Goal: Task Accomplishment & Management: Use online tool/utility

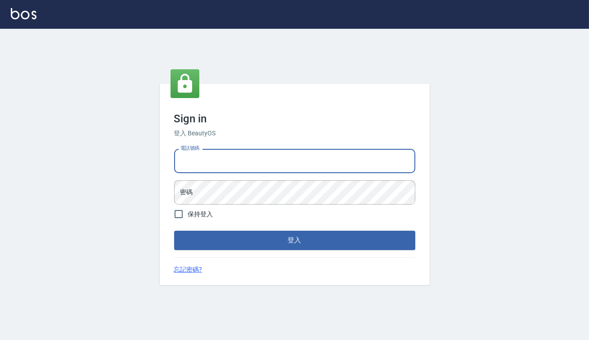
type input "0938917261"
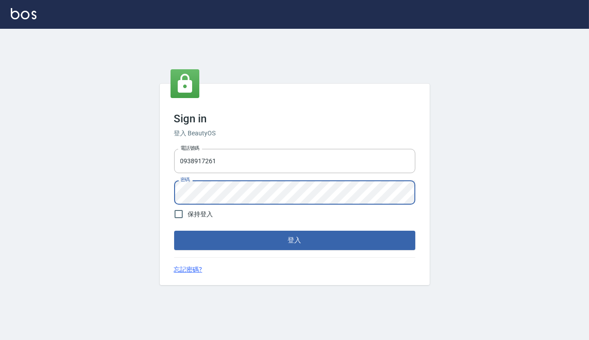
click at [174, 231] on button "登入" at bounding box center [294, 240] width 241 height 19
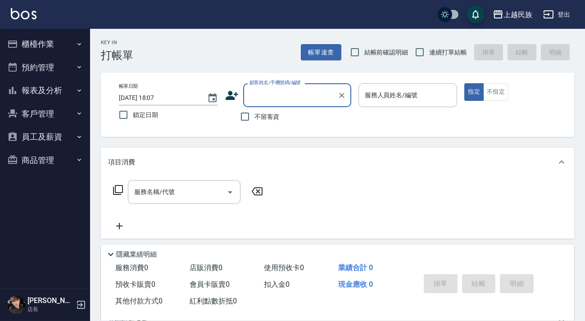
click at [272, 124] on label "不留客資" at bounding box center [257, 116] width 44 height 19
click at [254, 124] on input "不留客資" at bounding box center [244, 116] width 19 height 19
checkbox input "true"
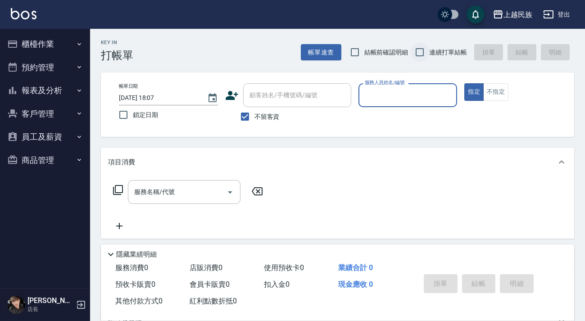
click at [424, 52] on input "連續打單結帳" at bounding box center [419, 52] width 19 height 19
checkbox input "true"
click at [390, 93] on div "服務人員姓名/編號 服務人員姓名/編號" at bounding box center [407, 95] width 99 height 24
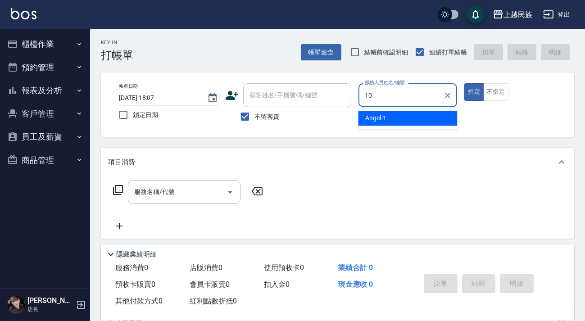
type input "10"
type button "true"
type input "Ula-10"
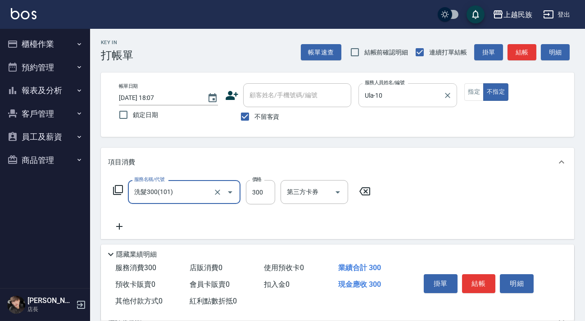
type input "洗髮300(101)"
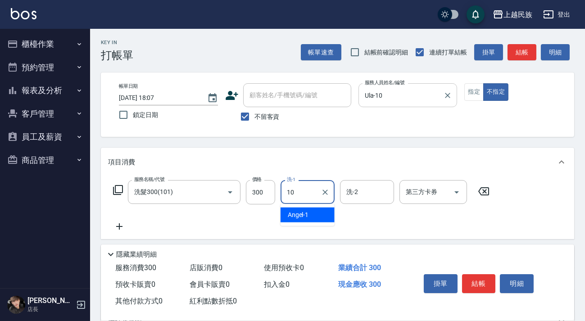
type input "Ula-10"
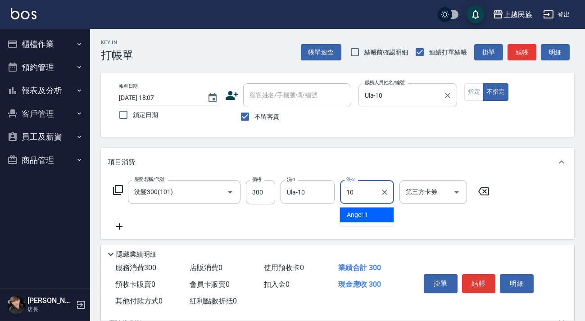
type input "Ula-10"
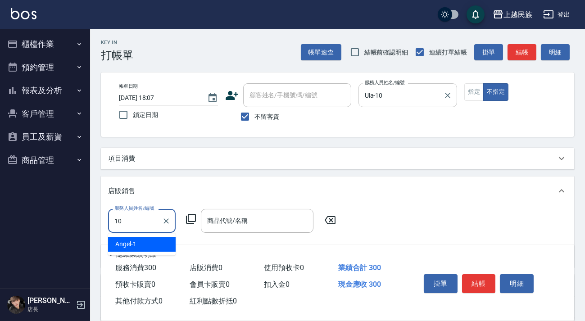
type input "Ula-10"
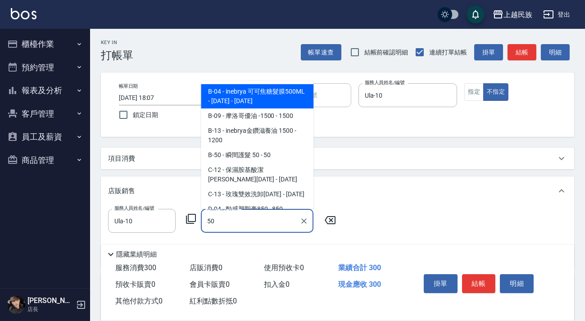
click at [302, 148] on span "B-50 - 瞬間護髮 50 - 50" at bounding box center [257, 155] width 113 height 15
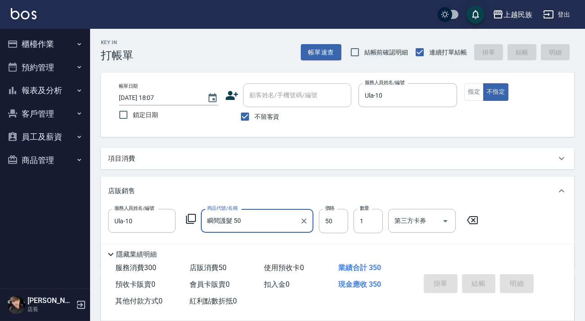
type input "瞬間護髮 50"
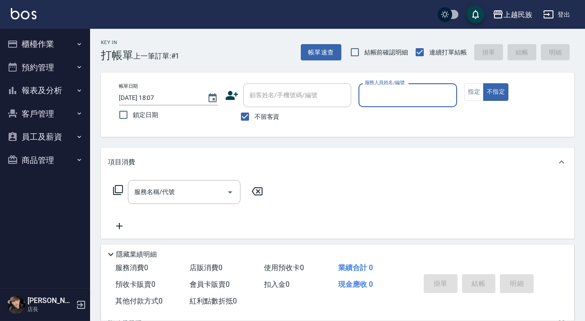
click at [262, 122] on label "不留客資" at bounding box center [257, 116] width 44 height 19
click at [254, 122] on input "不留客資" at bounding box center [244, 116] width 19 height 19
checkbox input "false"
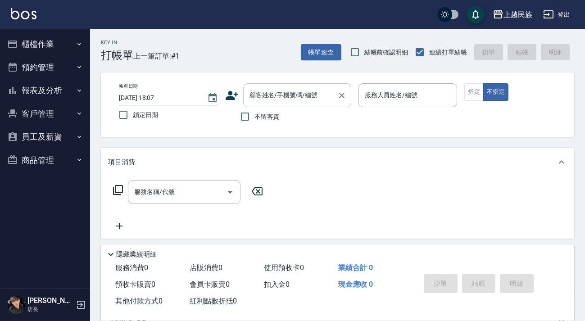
click at [286, 100] on input "顧客姓名/手機號碼/編號" at bounding box center [290, 95] width 86 height 16
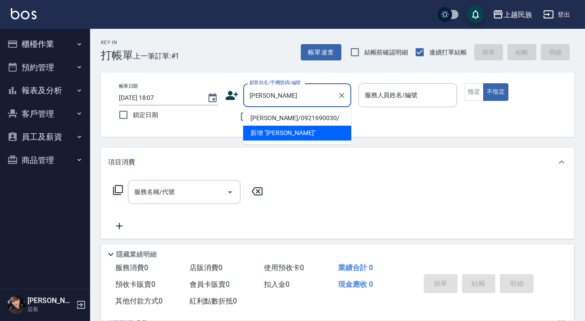
click at [302, 118] on li "[PERSON_NAME]/0921690030/" at bounding box center [297, 118] width 108 height 15
type input "[PERSON_NAME]/0921690030/"
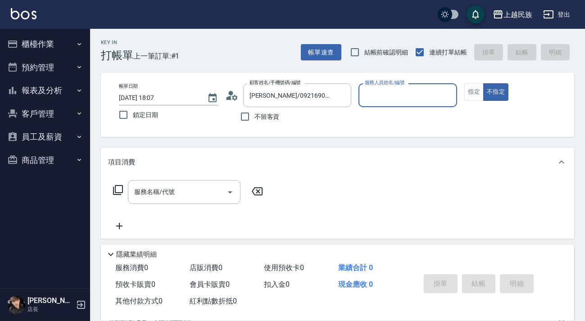
click at [422, 105] on div "服務人員姓名/編號" at bounding box center [407, 95] width 99 height 24
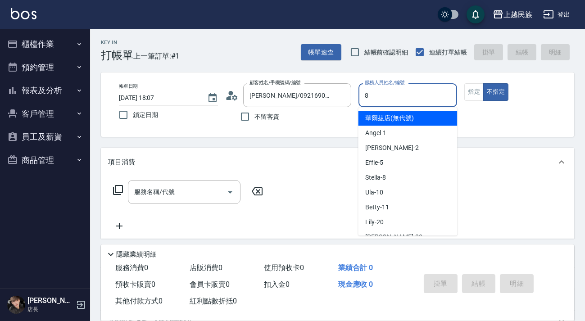
type input "Stella-8"
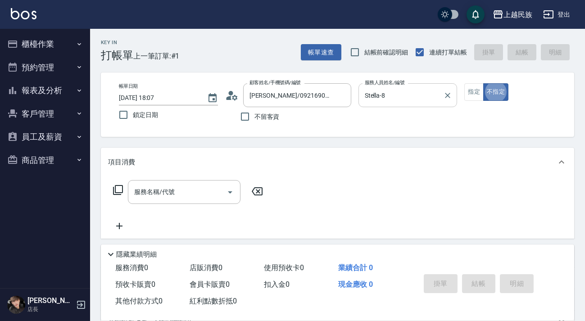
type button "false"
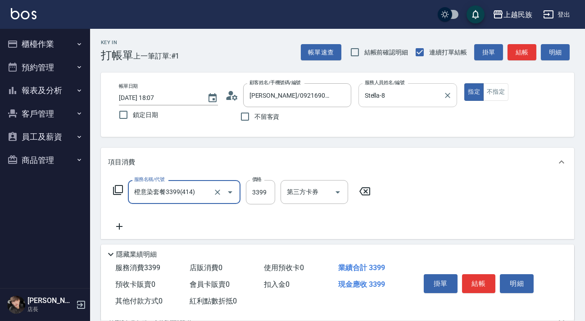
type input "橙意染套餐3399(414)"
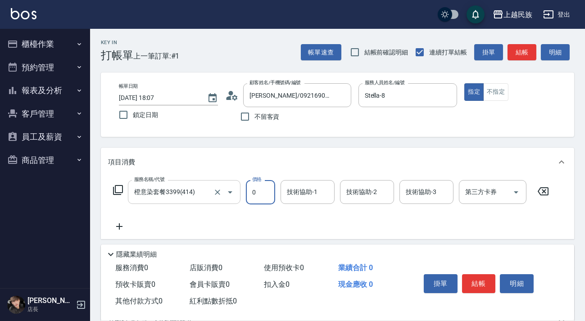
type input "0"
click at [180, 197] on input "橙意染套餐3399(414)" at bounding box center [171, 192] width 79 height 16
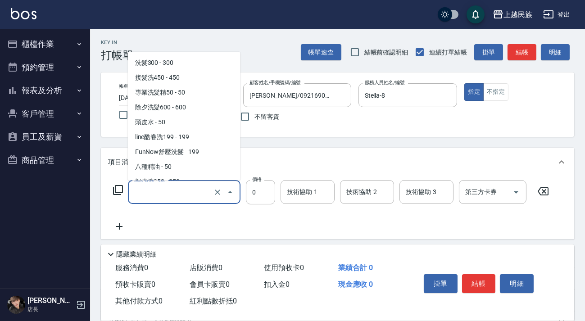
scroll to position [3, 0]
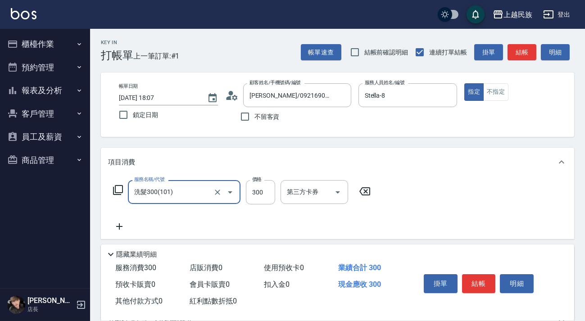
type input "洗髮300(101)"
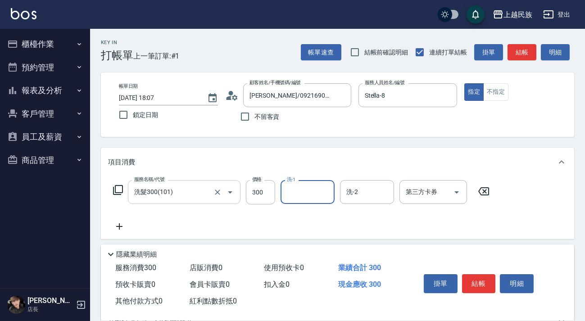
type input "1"
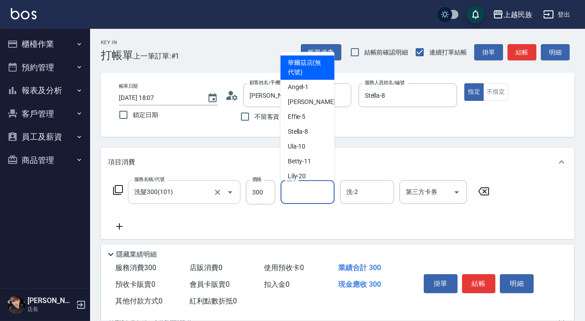
type input "華爾茲店(無代號)"
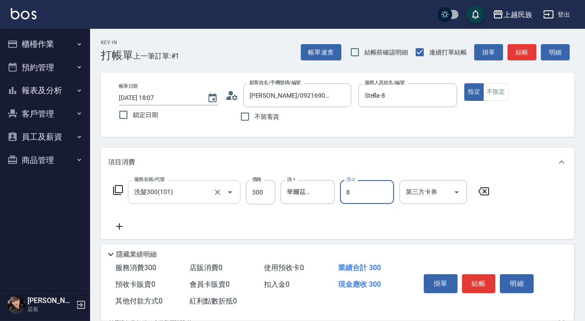
type input "Stella-8"
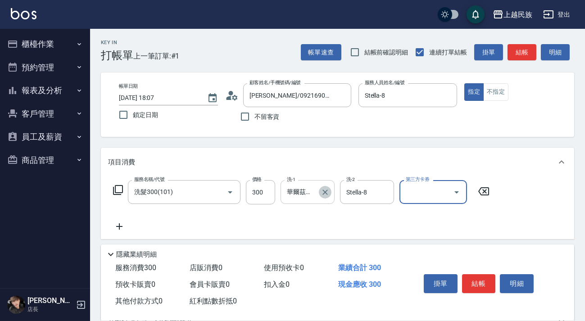
click at [329, 197] on button "Clear" at bounding box center [325, 192] width 13 height 13
click at [127, 232] on div "服務名稱/代號 洗髮300(101) 服務名稱/代號 價格 300 價格 洗-1 洗-1 洗-2 Stella-8 洗-2 第三方卡券 第三方卡券" at bounding box center [337, 207] width 473 height 63
click at [123, 227] on icon at bounding box center [119, 226] width 23 height 11
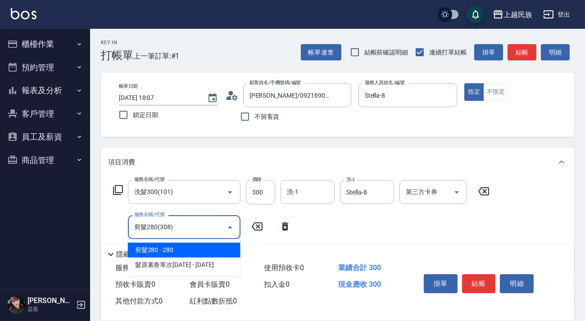
type input "剪髮280(308)"
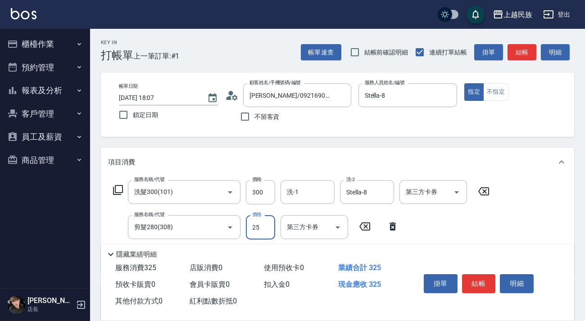
type input "250"
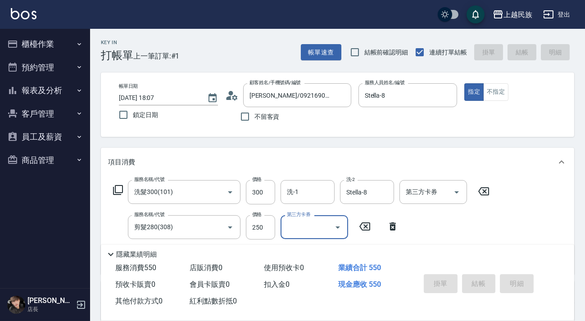
type input "[DATE] 18:08"
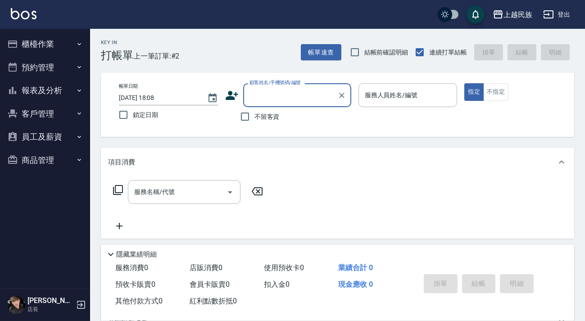
type input "＿"
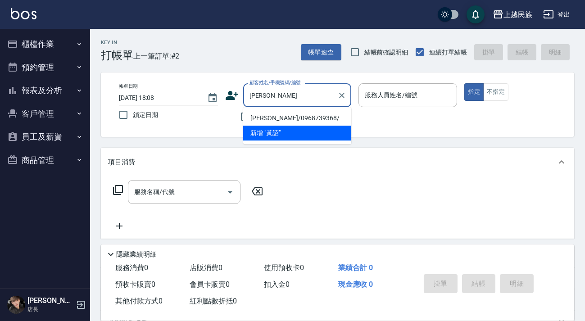
click at [269, 119] on li "[PERSON_NAME]/0968739368/" at bounding box center [297, 118] width 108 height 15
type input "[PERSON_NAME]/0968739368/"
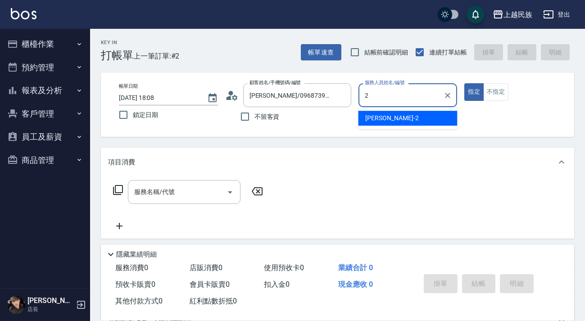
type input "[PERSON_NAME]-2"
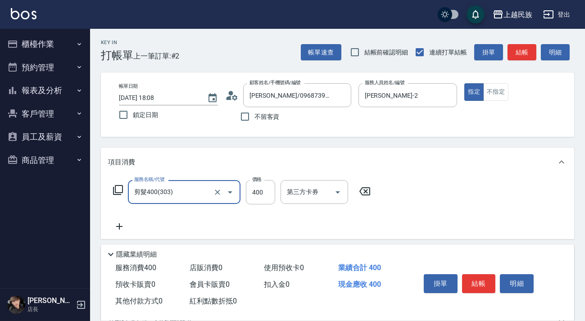
type input "剪髮400(303)"
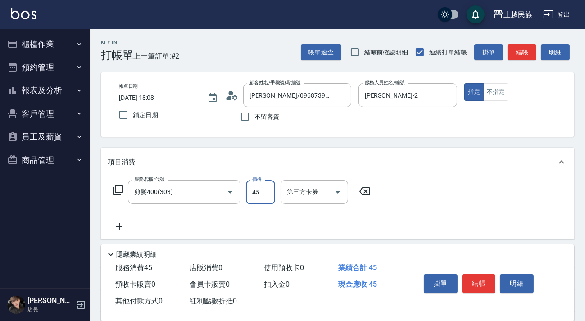
type input "450"
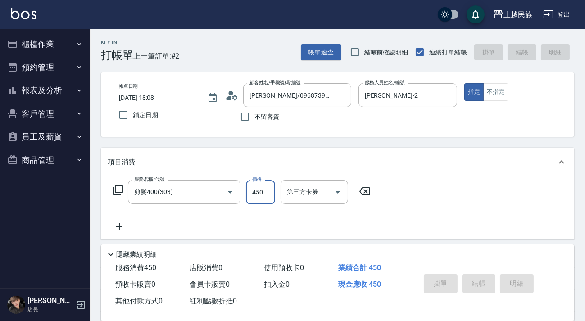
type input "[DATE] 18:09"
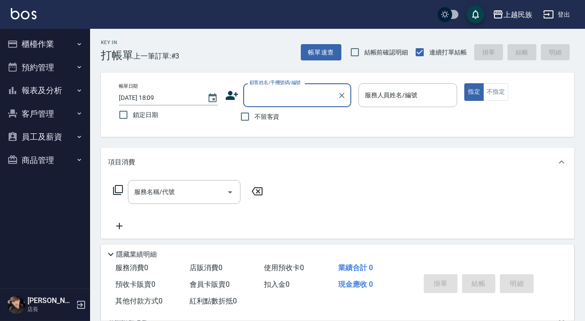
drag, startPoint x: 259, startPoint y: 120, endPoint x: 326, endPoint y: 109, distance: 68.0
click at [259, 119] on span "不留客資" at bounding box center [266, 116] width 25 height 9
click at [254, 119] on input "不留客資" at bounding box center [244, 116] width 19 height 19
checkbox input "true"
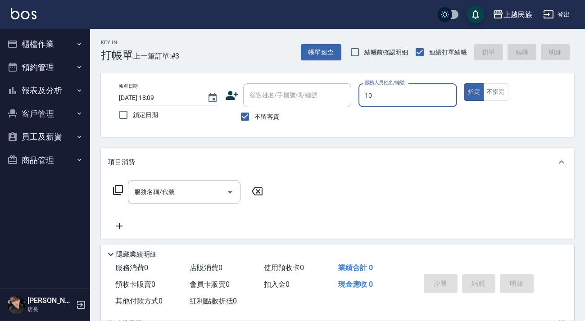
type input "Ula-10"
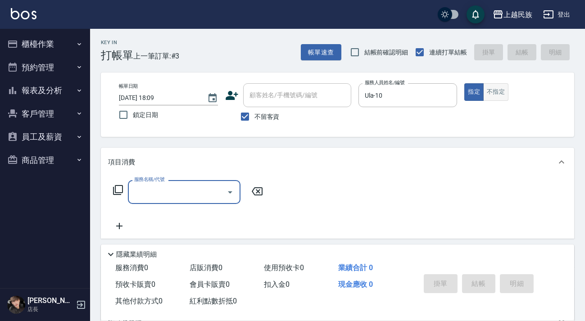
click at [484, 96] on button "不指定" at bounding box center [495, 92] width 25 height 18
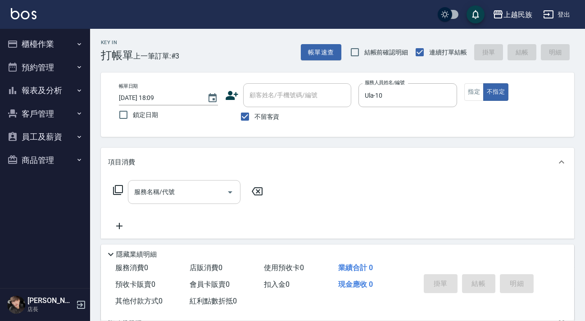
click at [143, 189] on div "服務名稱/代號 服務名稱/代號" at bounding box center [184, 192] width 113 height 24
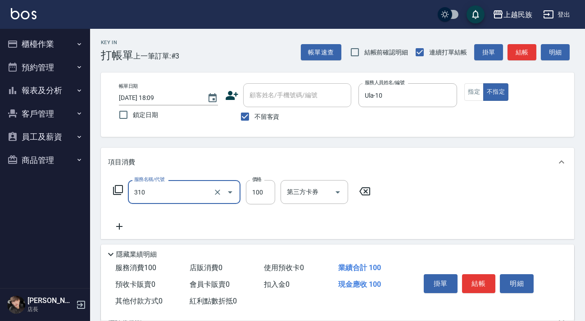
click at [248, 204] on div "服務名稱/代號 310 服務名稱/代號 價格 100 價格 第三方卡券 第三方卡券" at bounding box center [242, 206] width 268 height 52
type input "瀏海100(310)"
click at [458, 204] on div "服務名稱/代號 瀏海100(310) 服務名稱/代號 價格 100 價格 第三方卡券 第三方卡券" at bounding box center [337, 207] width 473 height 63
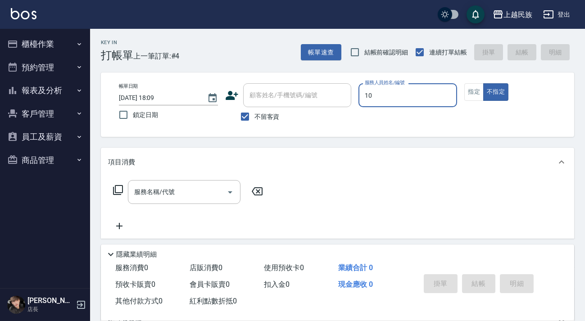
type input "Ula-10"
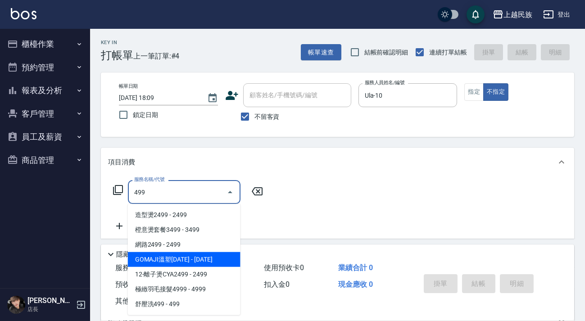
click at [176, 257] on span "GOMAJI溫塑[DATE] - [DATE]" at bounding box center [184, 259] width 113 height 15
type input "[PERSON_NAME]塑1499(230)"
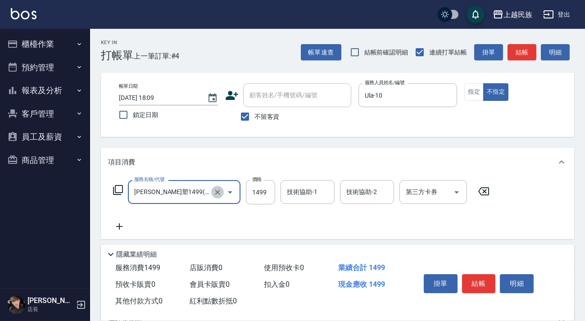
click at [219, 190] on icon "Clear" at bounding box center [217, 192] width 9 height 9
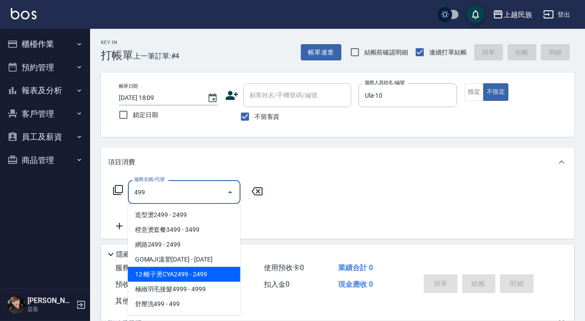
scroll to position [41, 0]
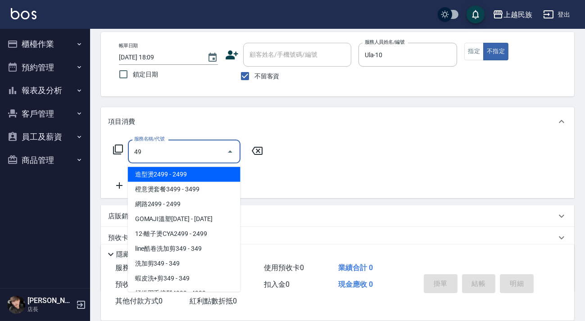
type input "4"
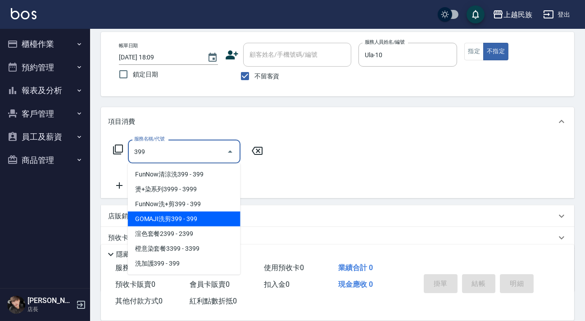
drag, startPoint x: 165, startPoint y: 221, endPoint x: 231, endPoint y: 192, distance: 72.9
click at [165, 222] on span "GOMAJI洗剪399 - 399" at bounding box center [184, 219] width 113 height 15
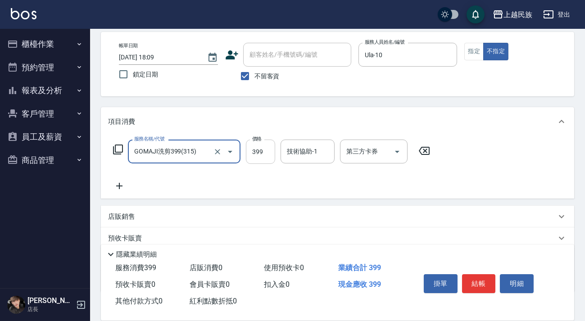
type input "GOMAJI洗剪399(315)"
click at [255, 155] on input "399" at bounding box center [260, 152] width 29 height 24
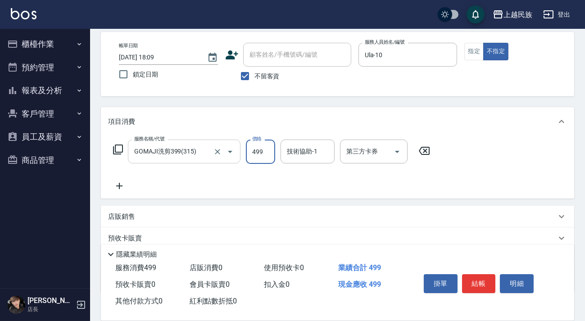
type input "499"
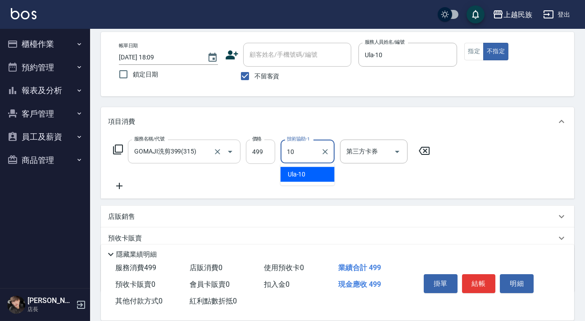
type input "Ula-10"
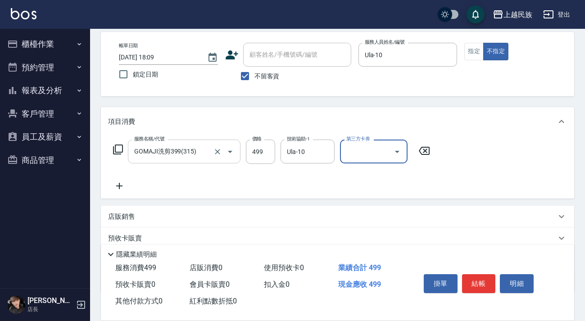
click at [356, 146] on input "第三方卡券" at bounding box center [367, 152] width 46 height 16
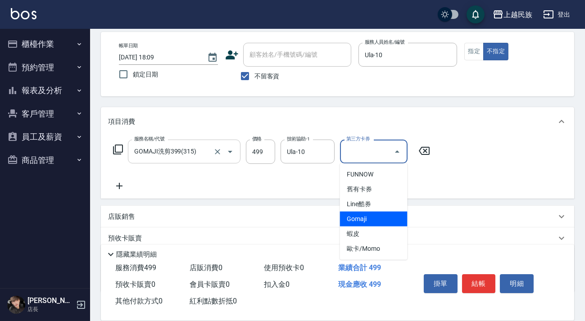
click at [384, 216] on span "Gomaji" at bounding box center [374, 219] width 68 height 15
type input "Gomaji"
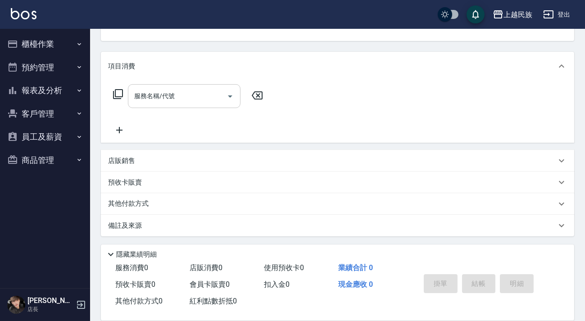
scroll to position [0, 0]
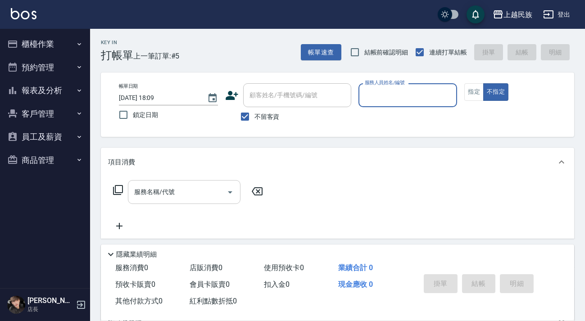
click at [267, 109] on label "不留客資" at bounding box center [257, 116] width 44 height 19
click at [254, 109] on input "不留客資" at bounding box center [244, 116] width 19 height 19
checkbox input "false"
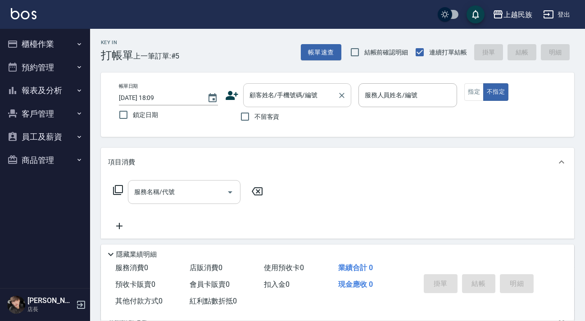
click at [289, 100] on input "顧客姓名/手機號碼/編號" at bounding box center [290, 95] width 86 height 16
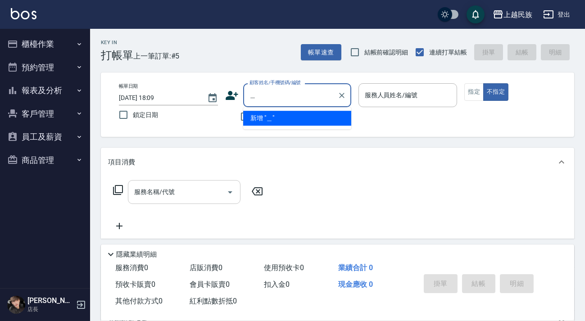
type input "臻"
type input "真"
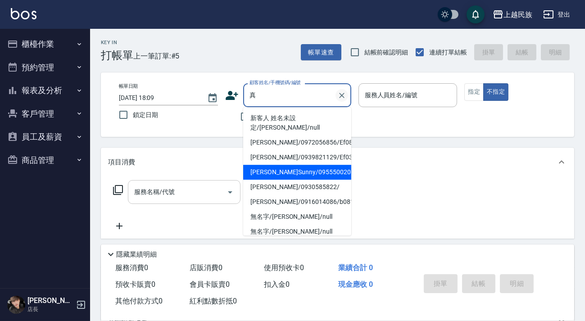
click at [341, 94] on icon "Clear" at bounding box center [341, 95] width 5 height 5
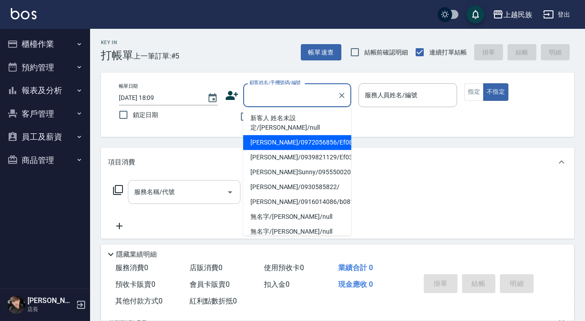
click at [380, 131] on div "帳單日期 [DATE] 18:09 鎖定日期 顧客姓名/手機號碼/編號 顧客姓名/手機號碼/編號 不留客資 服務人員姓名/編號 服務人員姓名/編號 指定 不指定" at bounding box center [337, 104] width 473 height 64
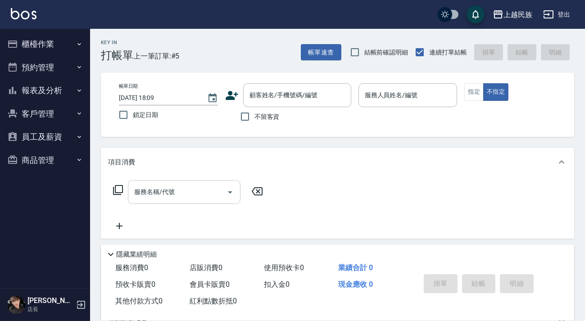
click at [278, 117] on span "不留客資" at bounding box center [266, 116] width 25 height 9
click at [254, 117] on input "不留客資" at bounding box center [244, 116] width 19 height 19
checkbox input "true"
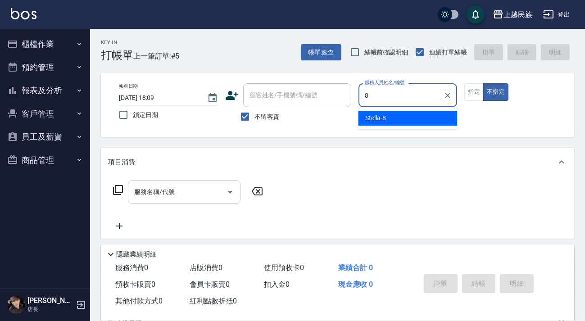
type input "Stella-8"
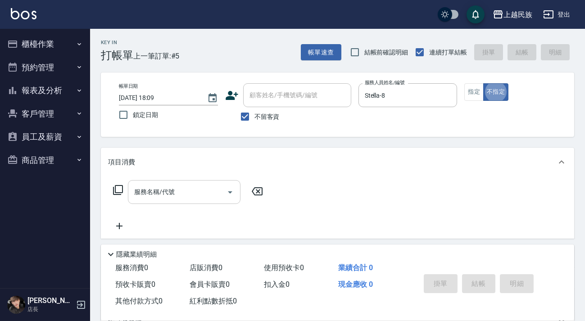
scroll to position [16, 0]
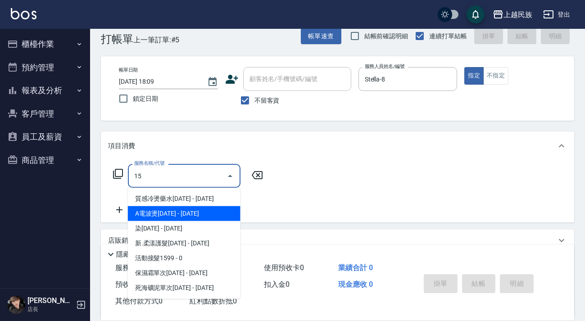
click at [189, 222] on span "染[DATE] - [DATE]" at bounding box center [184, 228] width 113 height 15
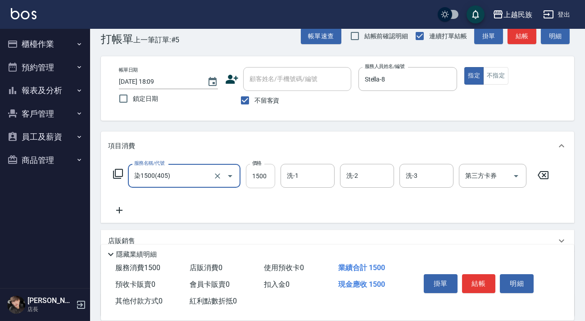
type input "染1500(405)"
click at [261, 180] on input "1500" at bounding box center [260, 176] width 29 height 24
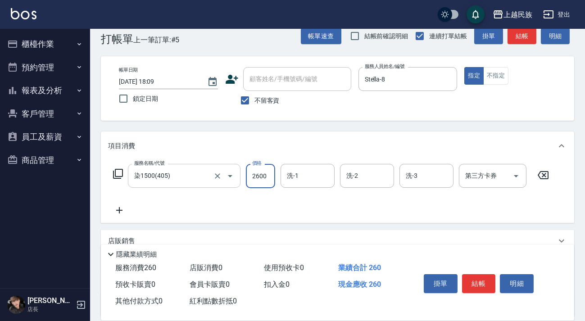
type input "2600"
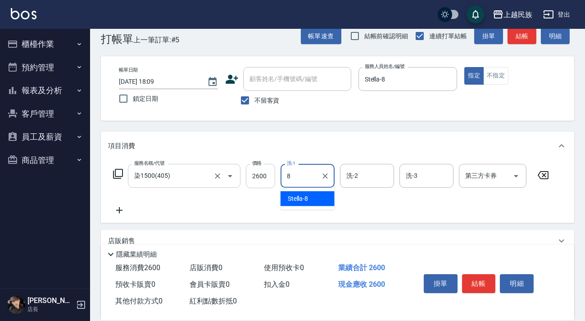
type input "Stella-8"
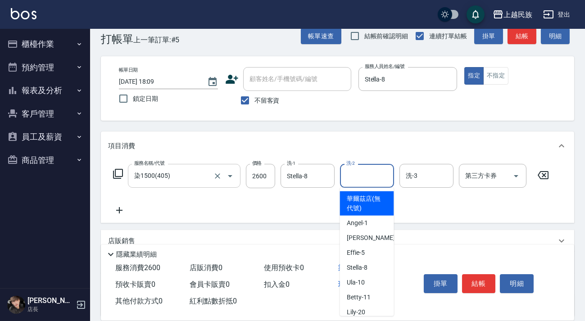
click at [361, 178] on input "洗-2" at bounding box center [367, 176] width 46 height 16
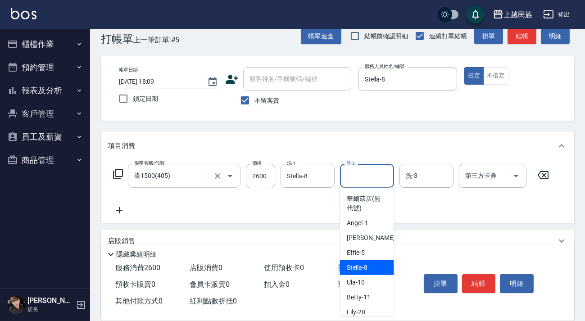
click at [369, 266] on div "Stella -8" at bounding box center [367, 267] width 54 height 15
type input "Stella-8"
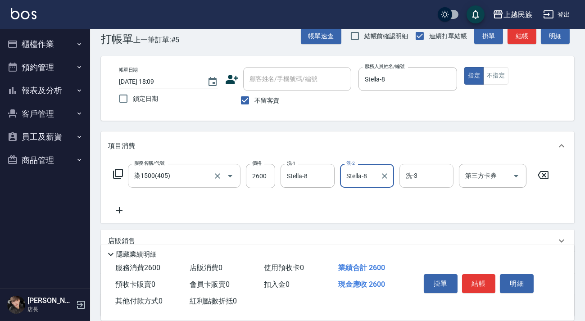
click at [423, 183] on input "洗-3" at bounding box center [426, 176] width 46 height 16
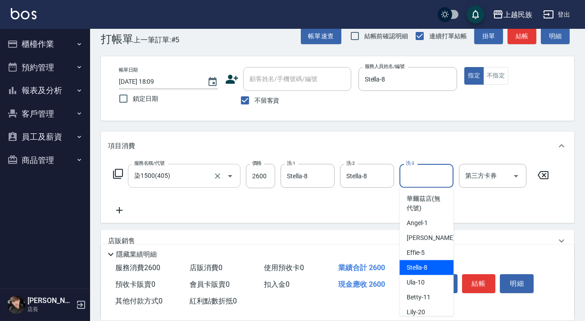
click at [418, 267] on span "Stella -8" at bounding box center [416, 267] width 21 height 9
type input "Stella-8"
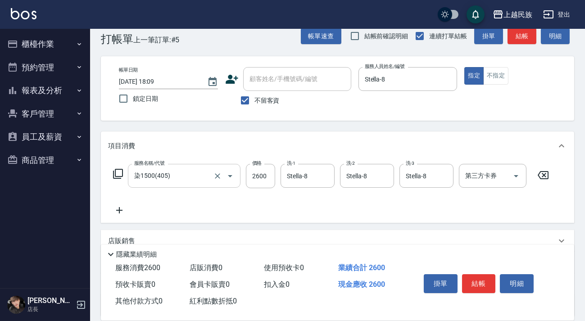
click at [119, 207] on icon at bounding box center [119, 210] width 6 height 6
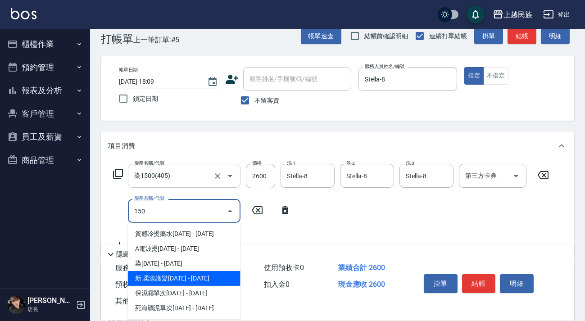
click at [189, 279] on span "新.柔漾護髮[DATE] - [DATE]" at bounding box center [184, 278] width 113 height 15
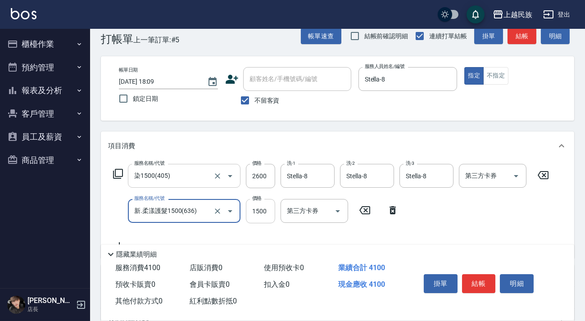
type input "新.柔漾護髮1500(636)"
click at [255, 210] on input "1500" at bounding box center [260, 211] width 29 height 24
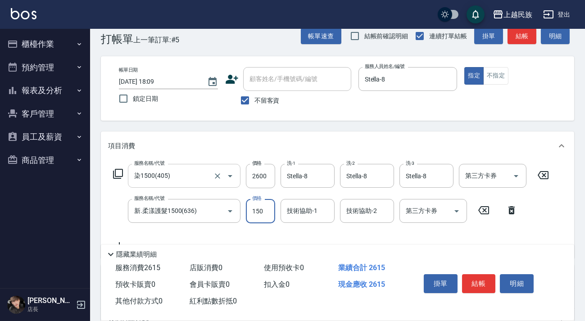
type input "1500"
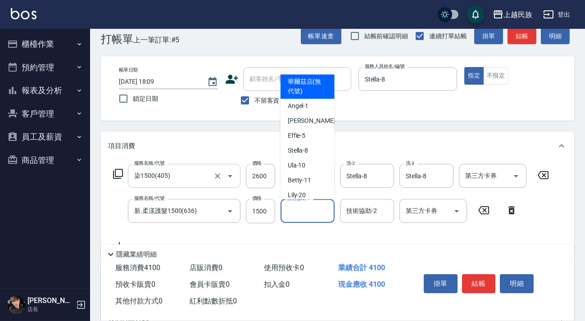
drag, startPoint x: 286, startPoint y: 203, endPoint x: 289, endPoint y: 209, distance: 6.4
click at [288, 207] on div "技術協助-1 技術協助-1" at bounding box center [307, 211] width 54 height 24
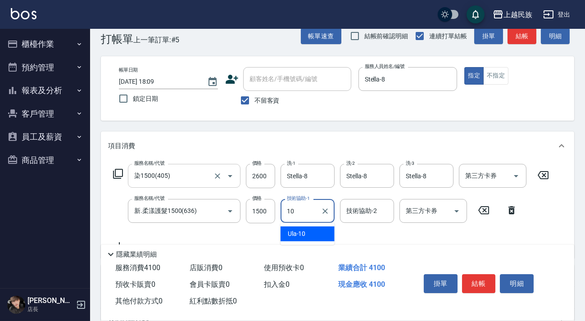
type input "Ula-10"
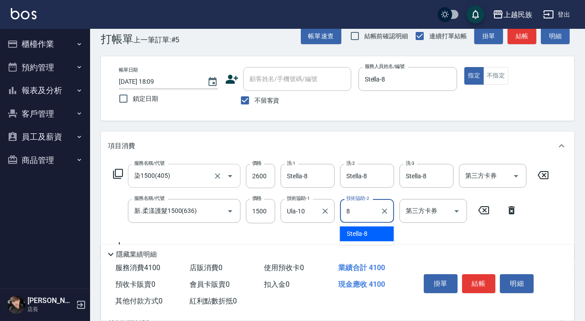
type input "Stella-8"
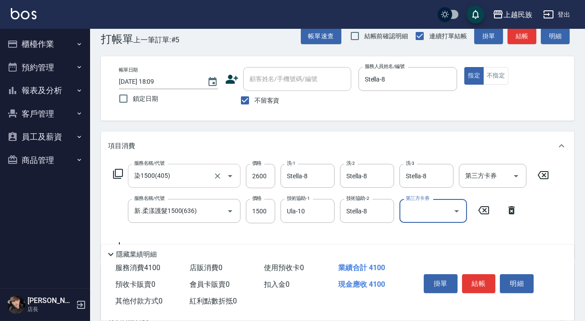
scroll to position [0, 0]
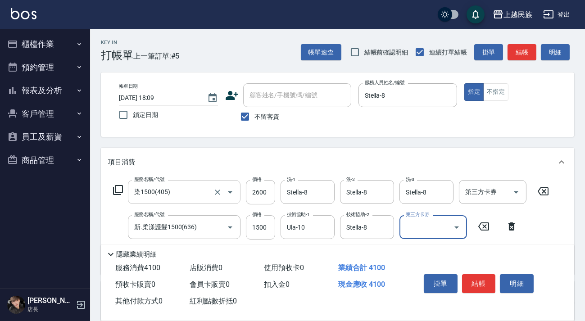
click at [1, 1] on div "上越民族 登出" at bounding box center [292, 14] width 585 height 29
click at [27, 14] on img at bounding box center [24, 13] width 26 height 11
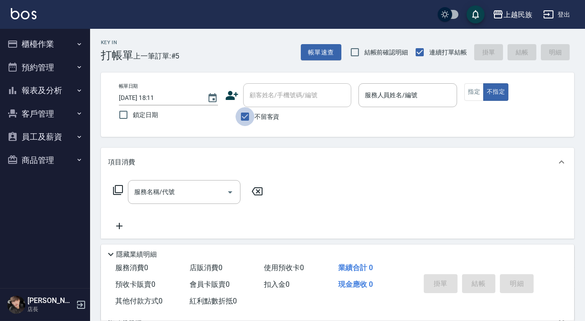
drag, startPoint x: 253, startPoint y: 118, endPoint x: 276, endPoint y: 97, distance: 31.5
click at [253, 117] on input "不留客資" at bounding box center [244, 116] width 19 height 19
checkbox input "false"
click at [276, 97] on input "顧客姓名/手機號碼/編號" at bounding box center [297, 95] width 100 height 16
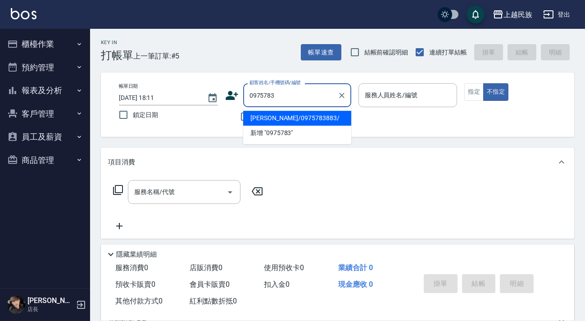
click at [306, 120] on li "[PERSON_NAME]/0975783883/" at bounding box center [297, 118] width 108 height 15
type input "[PERSON_NAME]/0975783883/"
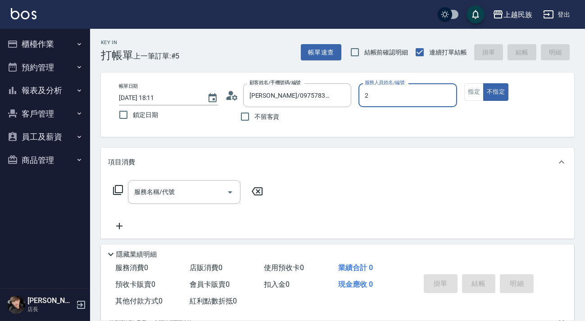
type input "[PERSON_NAME]-2"
type button "false"
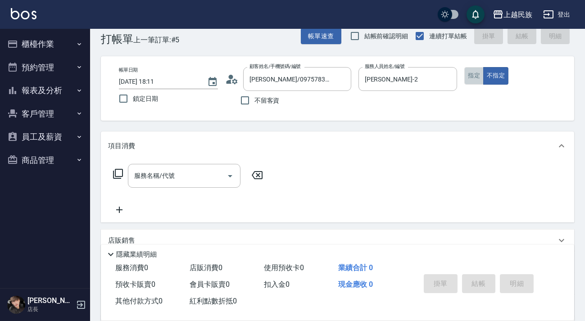
drag, startPoint x: 474, startPoint y: 77, endPoint x: 367, endPoint y: 104, distance: 110.1
click at [473, 77] on button "指定" at bounding box center [473, 76] width 19 height 18
click at [152, 184] on div "服務名稱/代號" at bounding box center [184, 176] width 113 height 24
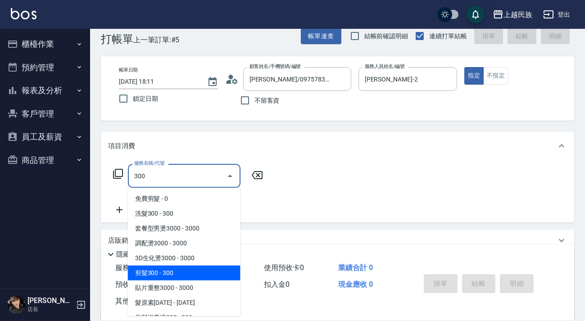
click at [167, 272] on span "剪髮300 - 300" at bounding box center [184, 273] width 113 height 15
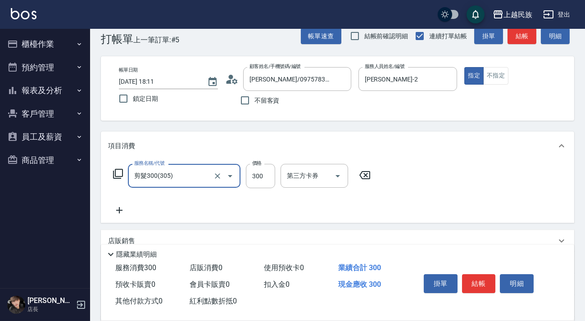
type input "剪髮300(305)"
click at [117, 208] on icon at bounding box center [119, 210] width 23 height 11
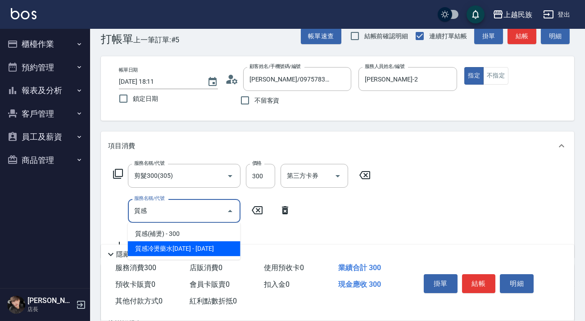
click at [163, 256] on ul "質感(補燙) - 300 質感冷燙藥水[DATE] - [DATE]" at bounding box center [184, 241] width 113 height 37
click at [165, 248] on span "質感冷燙藥水[DATE] - [DATE]" at bounding box center [184, 248] width 113 height 15
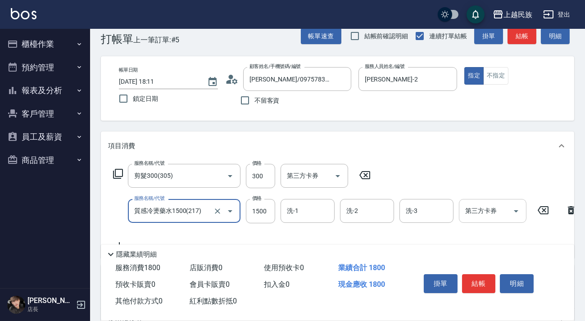
type input "質感冷燙藥水1500(217)"
drag, startPoint x: 285, startPoint y: 219, endPoint x: 299, endPoint y: 213, distance: 15.0
click at [299, 213] on input "洗-1" at bounding box center [307, 211] width 46 height 16
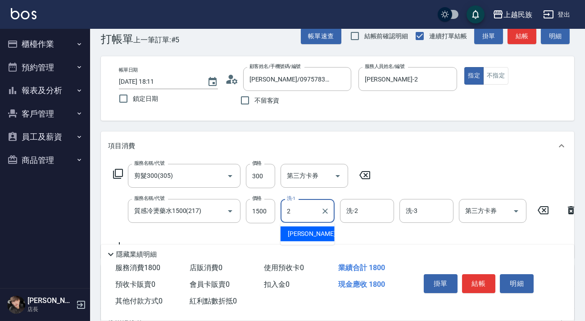
type input "[PERSON_NAME]-2"
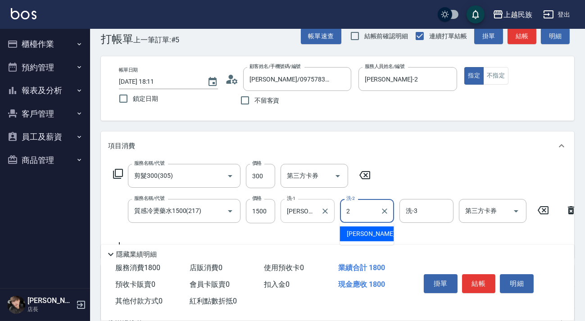
type input "[PERSON_NAME]-2"
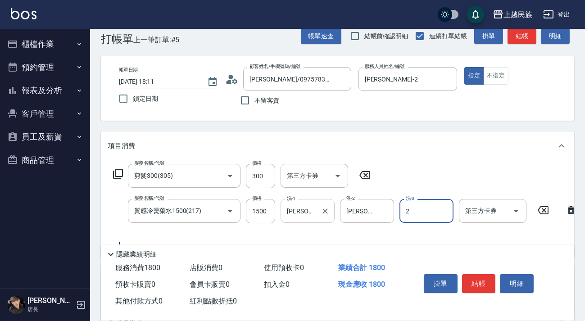
type input "[PERSON_NAME]-2"
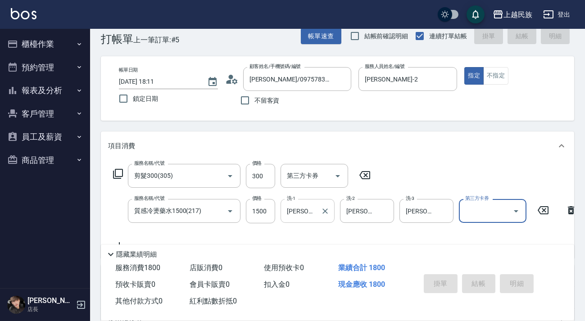
type input "[DATE] 18:12"
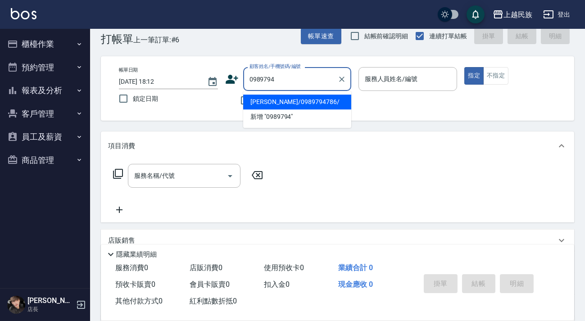
click at [293, 103] on li "[PERSON_NAME]/0989794786/" at bounding box center [297, 102] width 108 height 15
type input "[PERSON_NAME]/0989794786/"
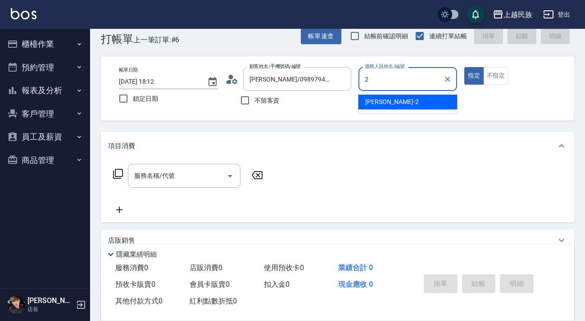
type input "[PERSON_NAME]-2"
type button "true"
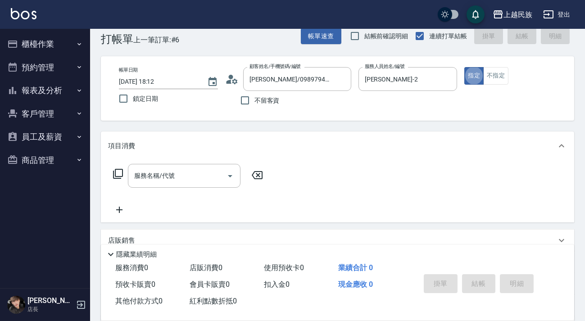
click at [152, 180] on input "服務名稱/代號" at bounding box center [177, 176] width 91 height 16
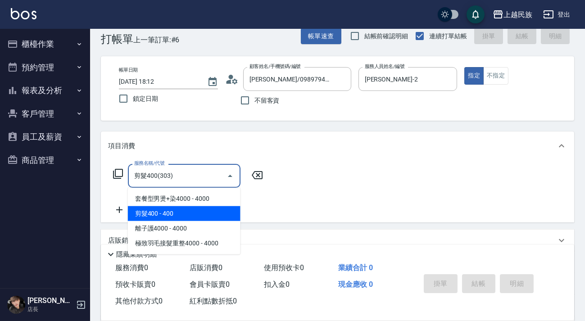
type input "剪髮400(303)"
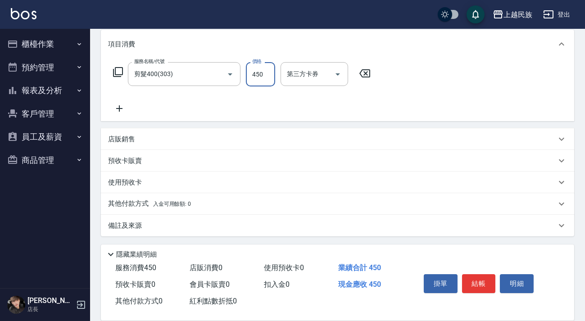
type input "450"
click at [254, 225] on div "備註及來源" at bounding box center [332, 225] width 448 height 9
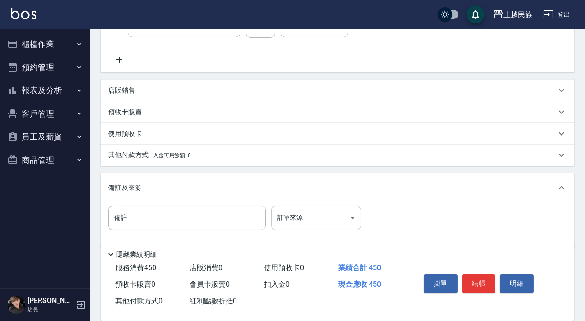
scroll to position [176, 0]
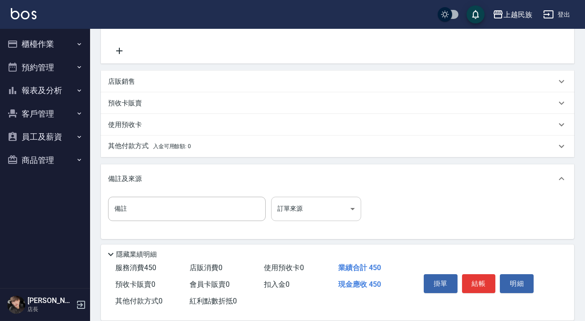
click at [333, 212] on body "上越民族 登出 櫃檯作業 打帳單 帳單列表 現金收支登錄 材料自購登錄 每日結帳 排班表 現場電腦打卡 預約管理 預約管理 單日預約紀錄 單週預約紀錄 報表及…" at bounding box center [292, 73] width 585 height 499
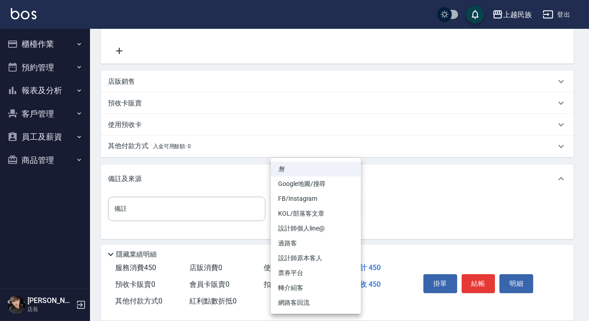
click at [319, 302] on li "網路客回流" at bounding box center [316, 302] width 90 height 15
type input "網路客回流"
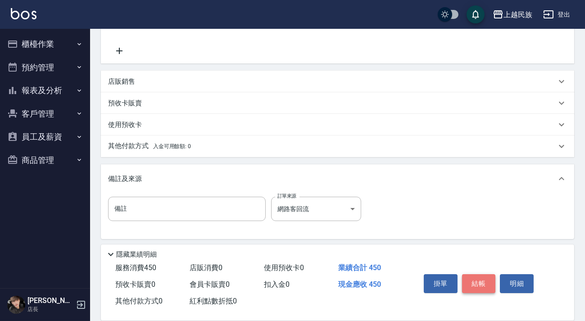
click at [464, 274] on button "結帳" at bounding box center [479, 283] width 34 height 19
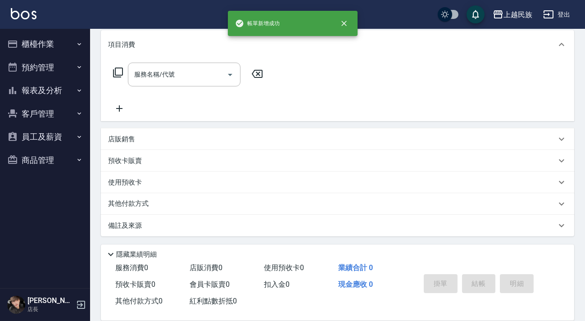
scroll to position [0, 0]
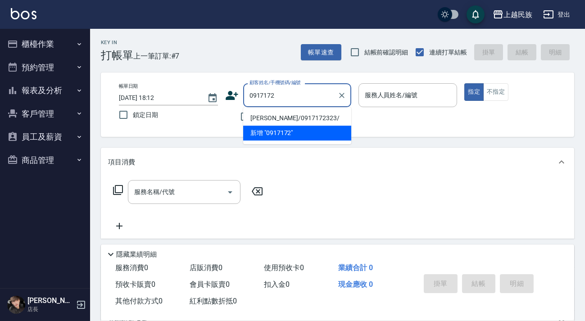
click at [295, 117] on li "[PERSON_NAME]/0917172323/" at bounding box center [297, 118] width 108 height 15
type input "[PERSON_NAME]/0917172323/"
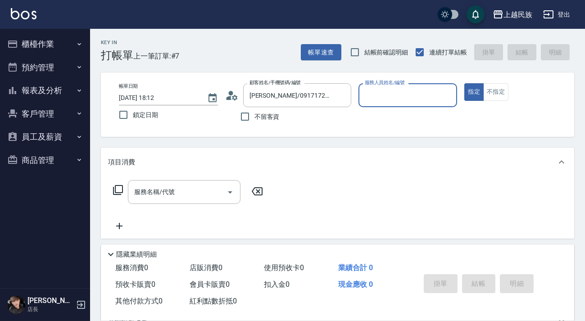
type input "Ula-10"
click at [464, 83] on button "指定" at bounding box center [473, 92] width 19 height 18
click at [347, 99] on div "[PERSON_NAME]/0917172323/ 顧客姓名/手機號碼/編號" at bounding box center [297, 95] width 108 height 24
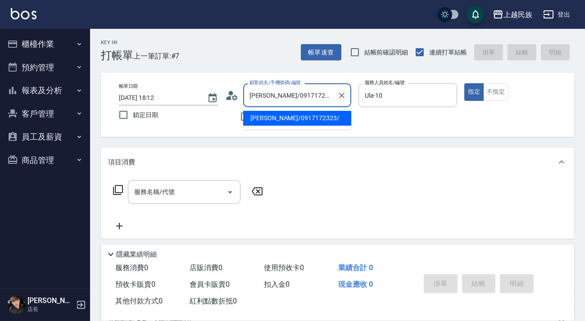
click at [344, 97] on icon "Clear" at bounding box center [341, 95] width 9 height 9
click at [306, 121] on li "[PERSON_NAME]/0909900116/" at bounding box center [297, 118] width 108 height 15
type input "[PERSON_NAME]/0909900116/"
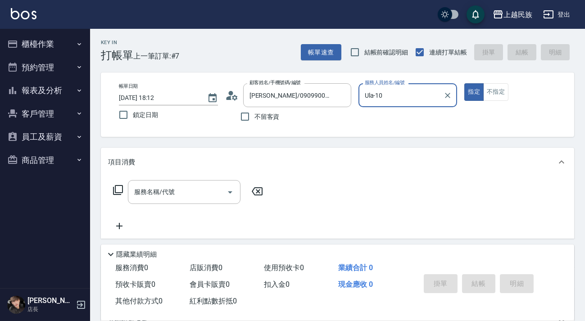
type input "[PERSON_NAME]-2"
click at [464, 83] on button "指定" at bounding box center [473, 92] width 19 height 18
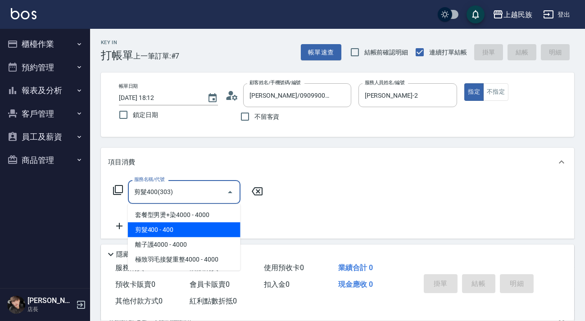
type input "剪髮400(303)"
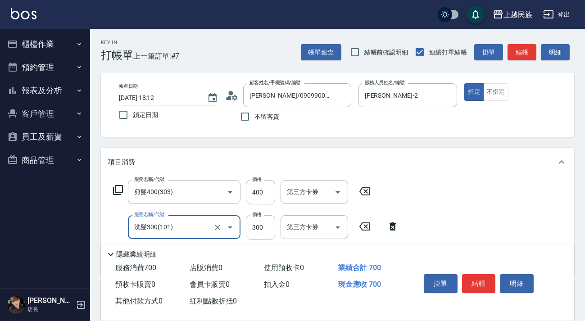
type input "洗髮300(101)"
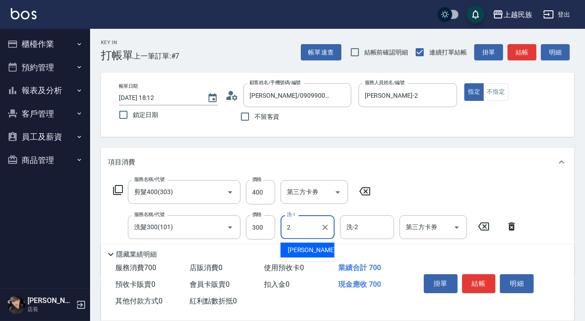
type input "[PERSON_NAME]-2"
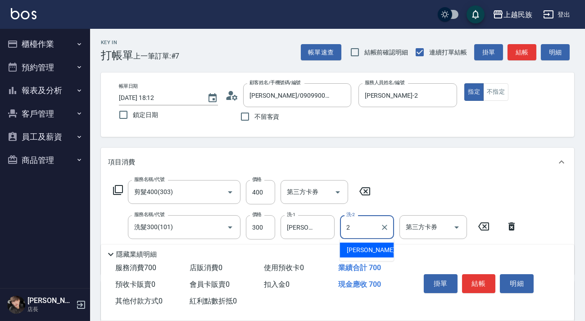
type input "[PERSON_NAME]-2"
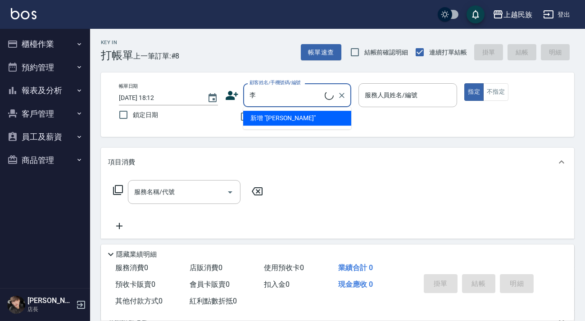
type input "[PERSON_NAME]"
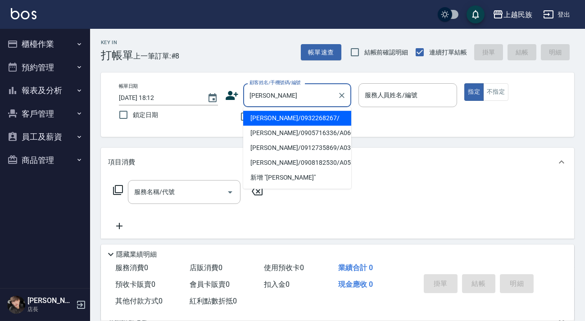
drag, startPoint x: 337, startPoint y: 99, endPoint x: 328, endPoint y: 98, distance: 9.0
click at [337, 98] on icon "Clear" at bounding box center [341, 95] width 9 height 9
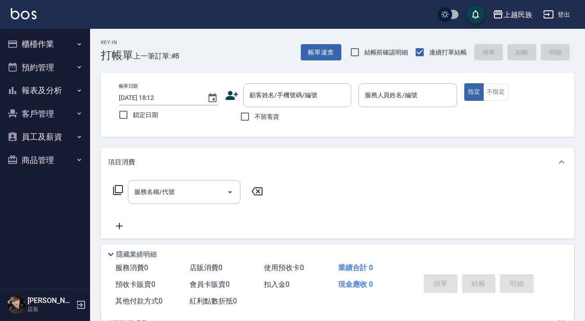
click at [10, 8] on div "上越民族 登出" at bounding box center [292, 14] width 585 height 29
click at [25, 8] on img at bounding box center [24, 13] width 26 height 11
click at [61, 90] on button "報表及分析" at bounding box center [45, 90] width 83 height 23
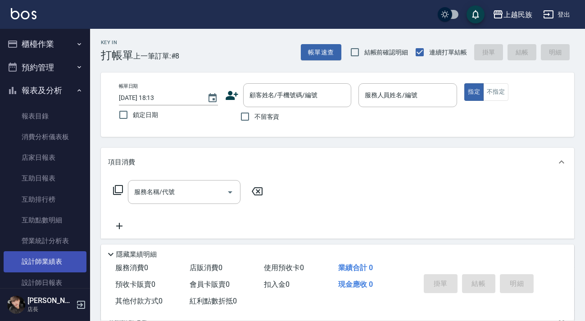
scroll to position [41, 0]
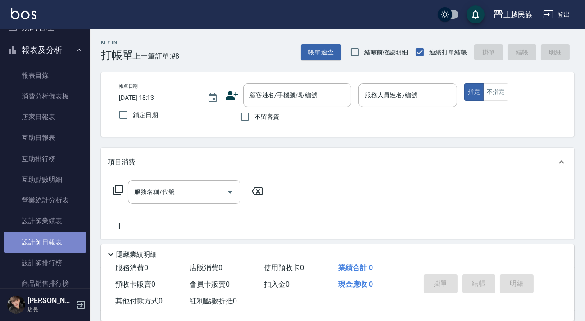
click at [53, 245] on link "設計師日報表" at bounding box center [45, 242] width 83 height 21
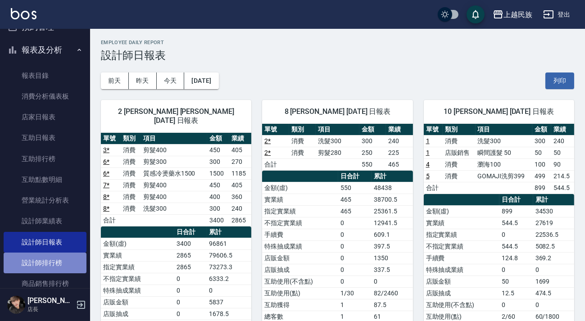
click at [68, 269] on link "設計師排行榜" at bounding box center [45, 262] width 83 height 21
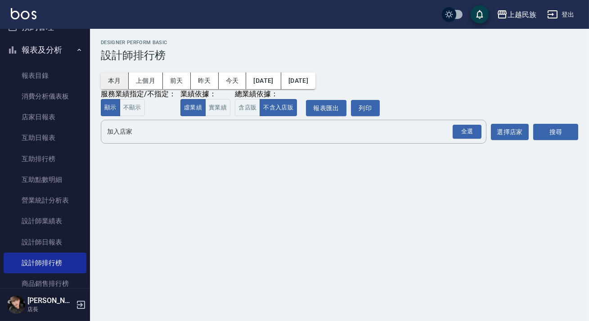
click at [113, 80] on button "本月" at bounding box center [115, 80] width 28 height 17
drag, startPoint x: 257, startPoint y: 106, endPoint x: 273, endPoint y: 117, distance: 19.1
click at [257, 106] on button "含店販" at bounding box center [247, 108] width 25 height 18
click at [467, 130] on div "全選" at bounding box center [467, 132] width 29 height 14
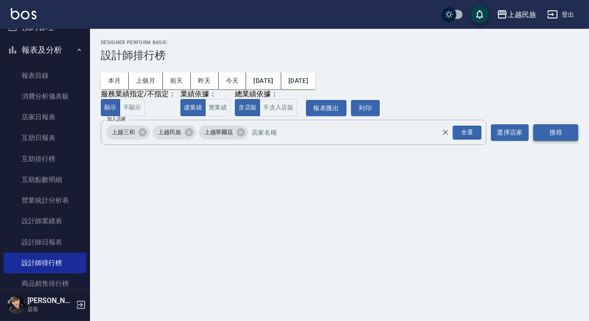
click at [543, 129] on button "搜尋" at bounding box center [555, 132] width 45 height 17
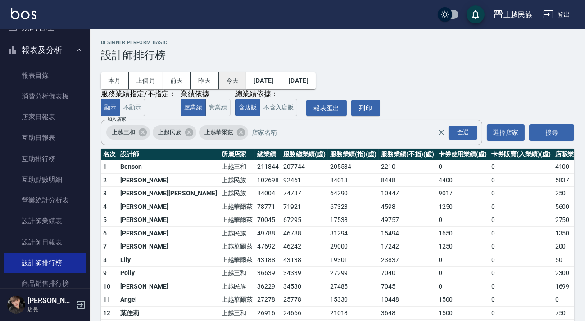
click at [225, 78] on button "今天" at bounding box center [233, 80] width 28 height 17
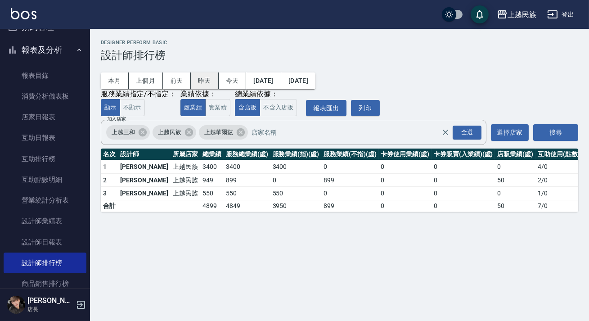
click at [202, 82] on button "昨天" at bounding box center [205, 80] width 28 height 17
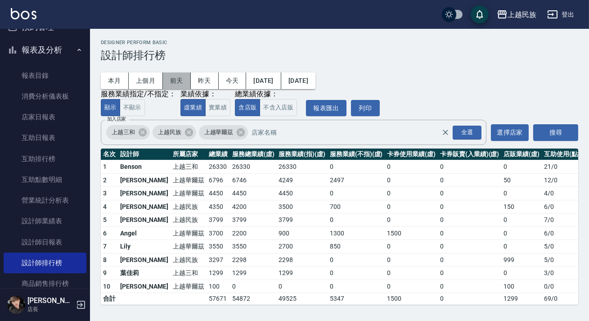
click at [176, 82] on button "前天" at bounding box center [177, 80] width 28 height 17
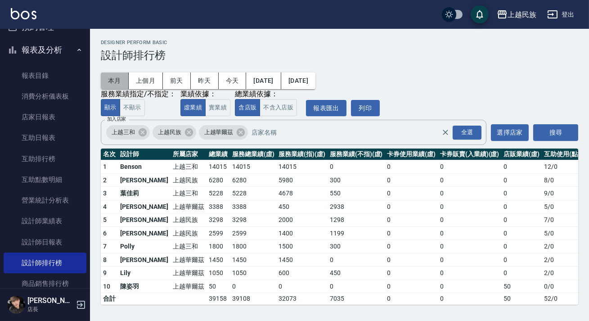
click at [112, 82] on button "本月" at bounding box center [115, 80] width 28 height 17
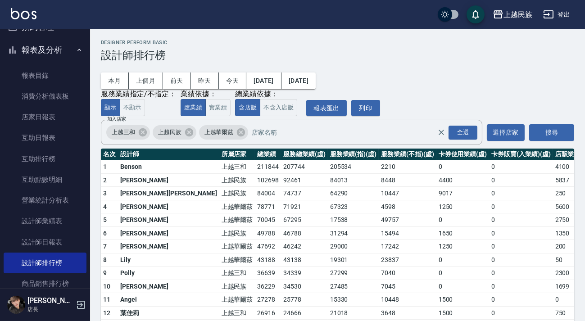
click at [20, 14] on img at bounding box center [24, 13] width 26 height 11
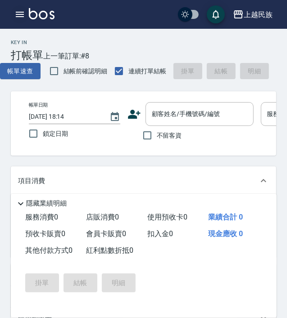
click at [11, 14] on button "button" at bounding box center [20, 14] width 18 height 18
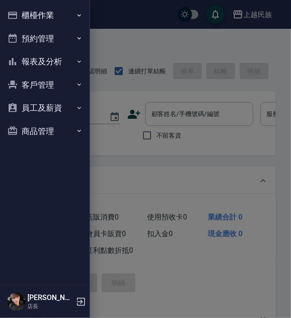
click at [55, 71] on button "報表及分析" at bounding box center [45, 61] width 83 height 23
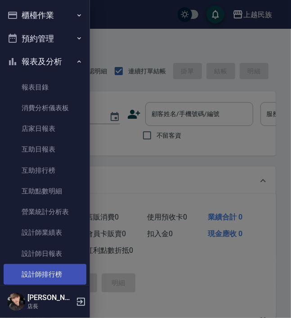
click at [63, 271] on link "設計師排行榜" at bounding box center [45, 274] width 83 height 21
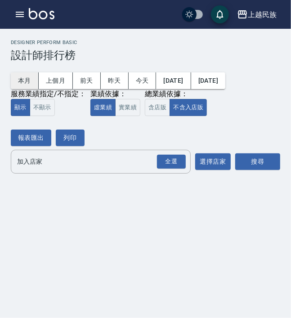
click at [27, 75] on button "本月" at bounding box center [25, 80] width 28 height 17
click at [168, 106] on button "含店販" at bounding box center [157, 108] width 25 height 18
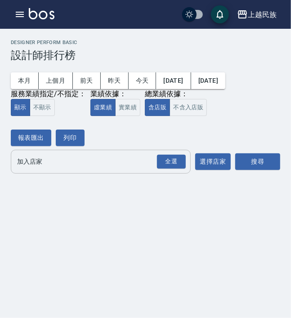
click at [140, 157] on input "加入店家" at bounding box center [94, 162] width 158 height 16
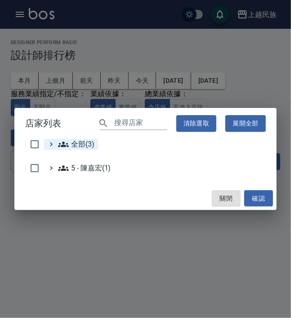
click at [86, 140] on span "全部(3)" at bounding box center [76, 144] width 36 height 11
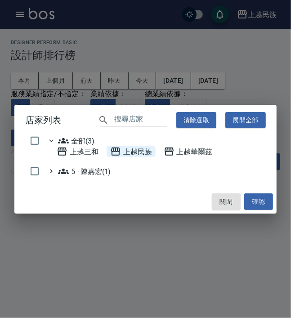
click at [140, 155] on span "上越民族" at bounding box center [131, 151] width 42 height 11
drag, startPoint x: 240, startPoint y: 195, endPoint x: 247, endPoint y: 195, distance: 6.8
click at [243, 195] on div "關閉 確認" at bounding box center [145, 202] width 262 height 24
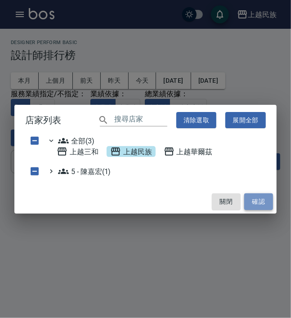
click at [248, 195] on button "確認" at bounding box center [258, 202] width 29 height 17
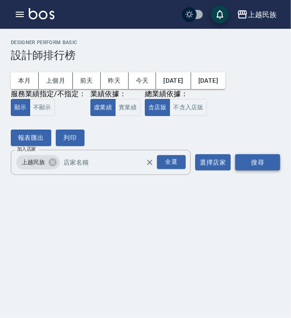
click at [261, 166] on button "搜尋" at bounding box center [257, 162] width 45 height 17
